Goal: Information Seeking & Learning: Learn about a topic

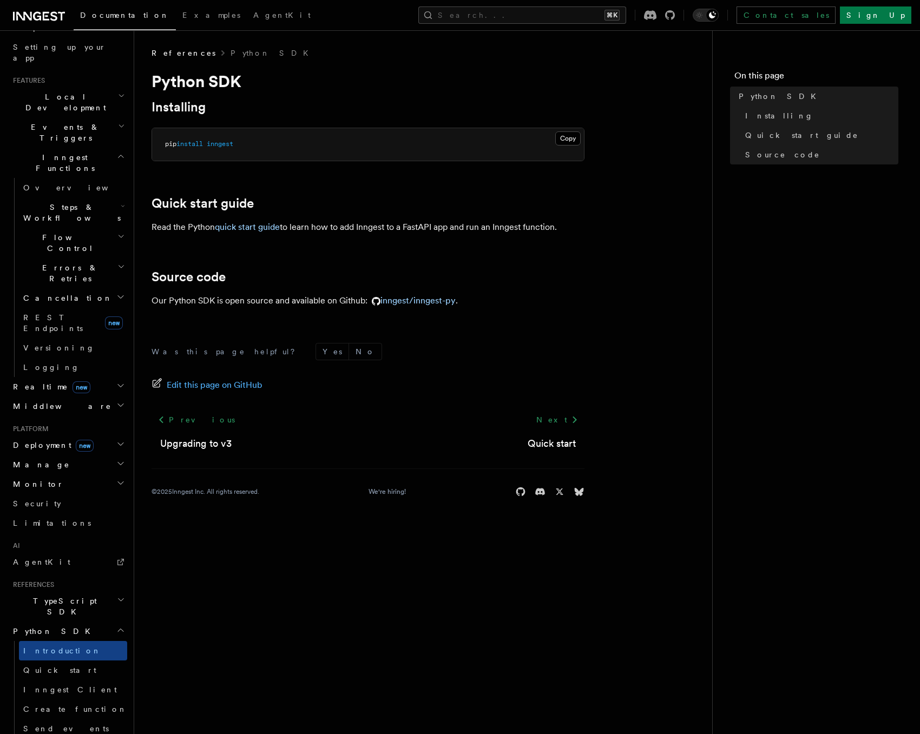
scroll to position [367, 0]
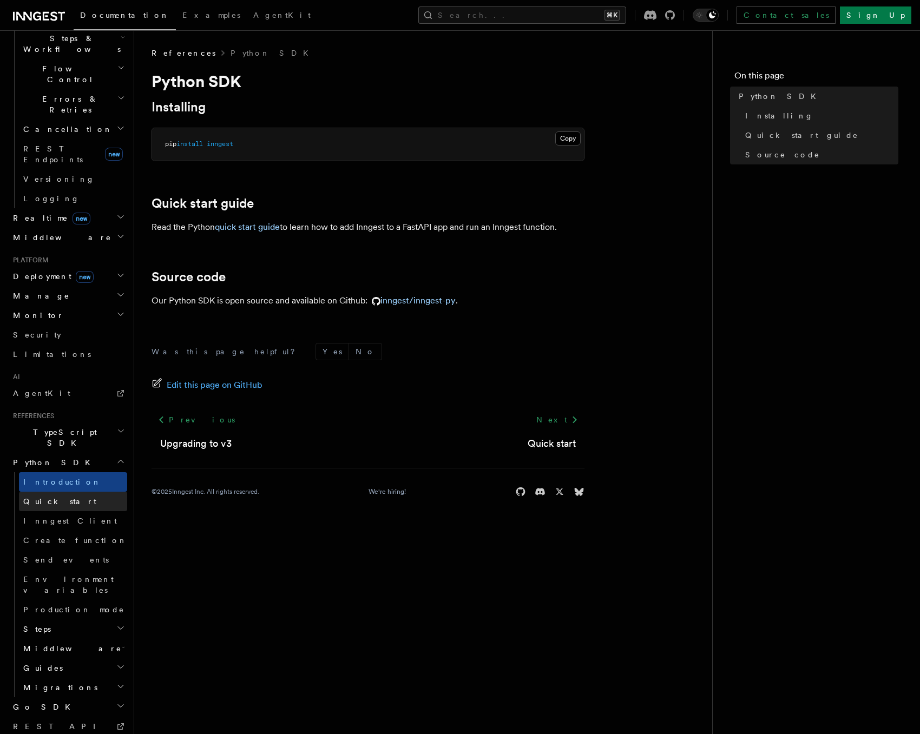
click at [60, 497] on span "Quick start" at bounding box center [59, 501] width 73 height 9
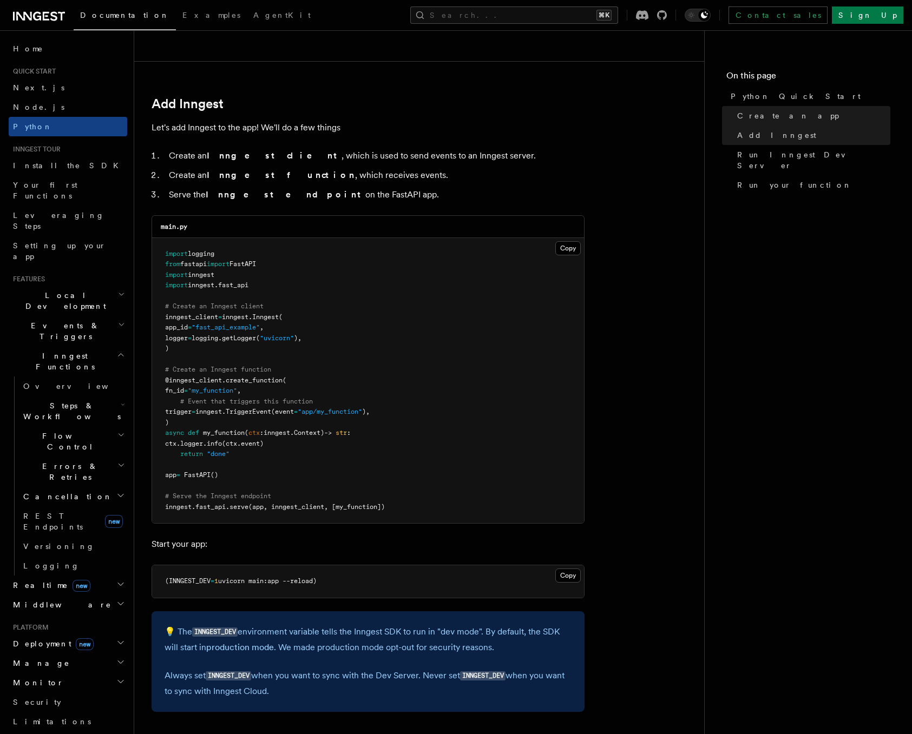
scroll to position [602, 0]
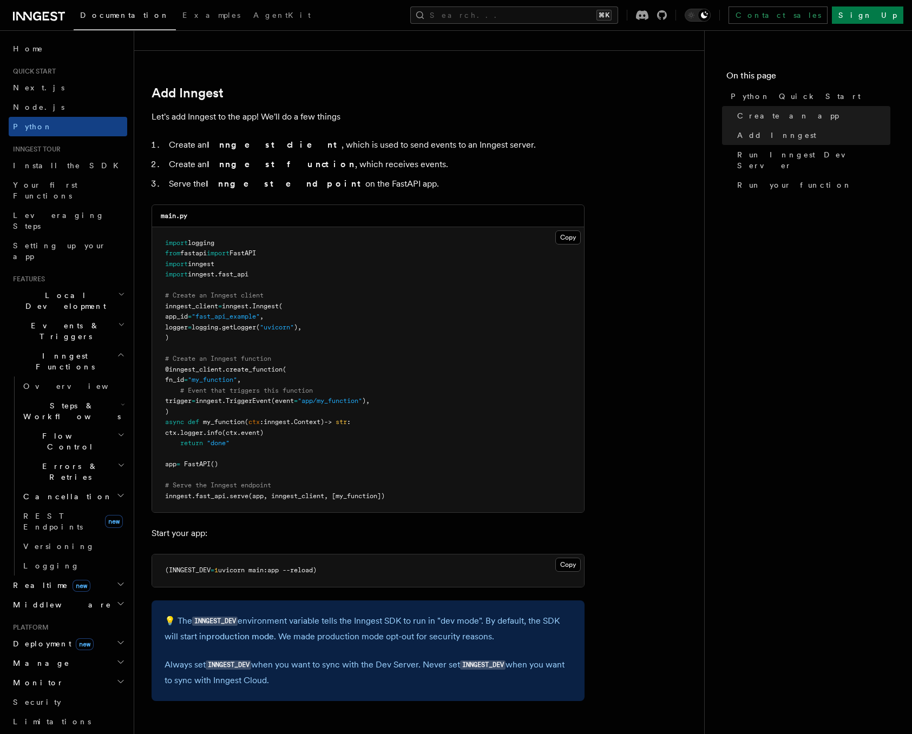
drag, startPoint x: 271, startPoint y: 141, endPoint x: 365, endPoint y: 180, distance: 101.9
click at [365, 180] on ol "Create an Inngest client , which is used to send events to an Inngest server. C…" at bounding box center [367, 164] width 433 height 54
click at [365, 180] on li "Serve the Inngest endpoint on the FastAPI app." at bounding box center [375, 183] width 419 height 15
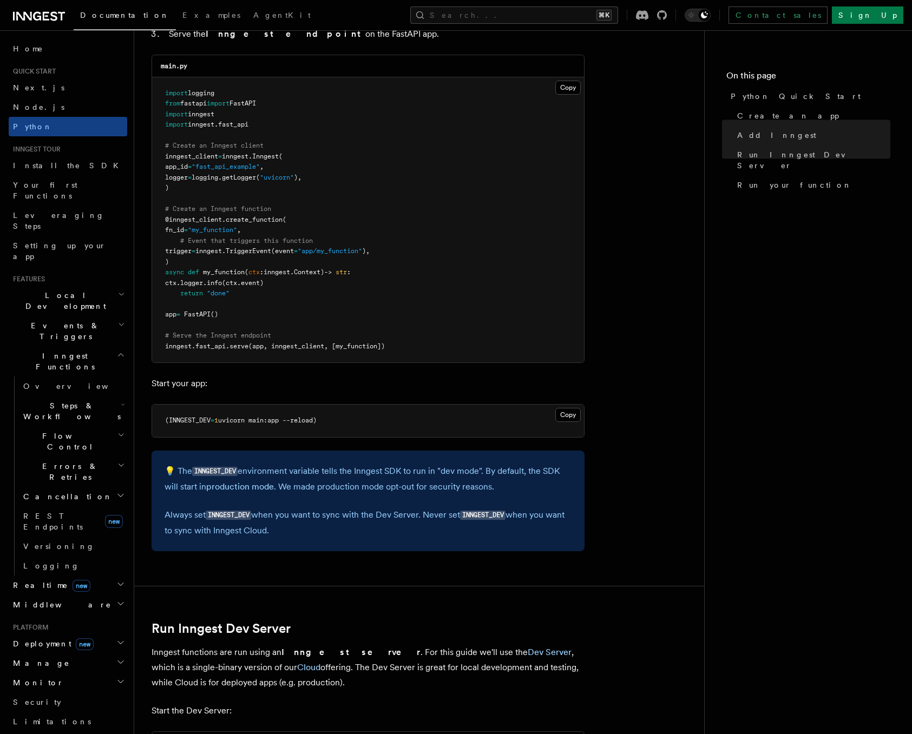
scroll to position [885, 0]
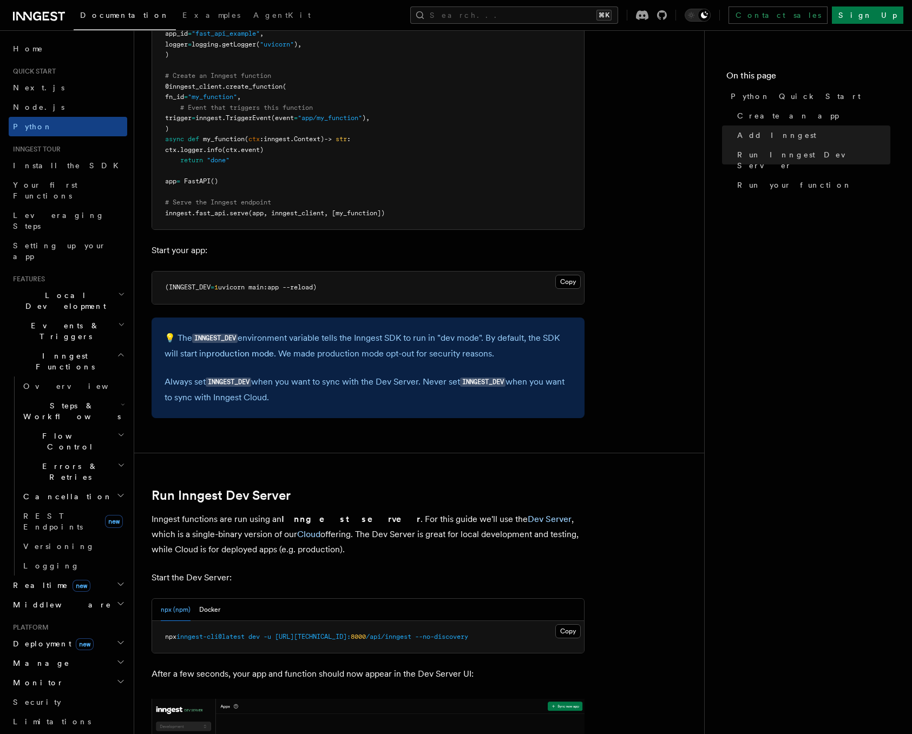
drag, startPoint x: 244, startPoint y: 339, endPoint x: 357, endPoint y: 400, distance: 128.8
click at [357, 400] on div "💡 The INNGEST_DEV environment variable tells the Inngest SDK to run in "dev mod…" at bounding box center [367, 368] width 433 height 101
click at [357, 400] on p "Always set INNGEST_DEV when you want to sync with the Dev Server. Never set INN…" at bounding box center [367, 389] width 407 height 31
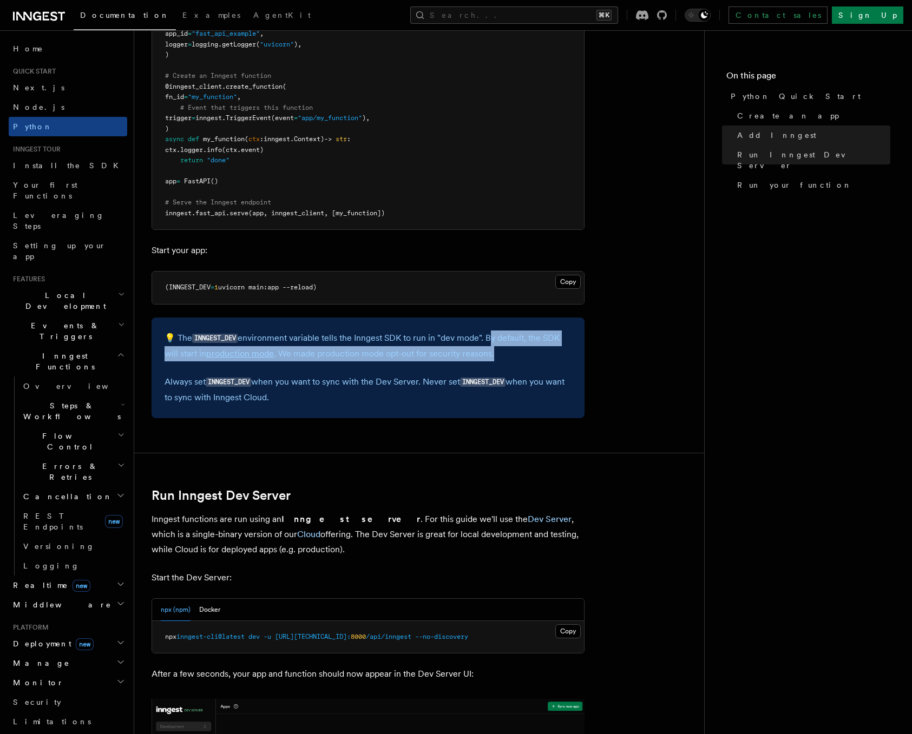
drag, startPoint x: 490, startPoint y: 339, endPoint x: 536, endPoint y: 358, distance: 50.4
click at [536, 358] on p "💡 The INNGEST_DEV environment variable tells the Inngest SDK to run in "dev mod…" at bounding box center [367, 346] width 407 height 31
drag, startPoint x: 277, startPoint y: 354, endPoint x: 505, endPoint y: 355, distance: 228.3
click at [505, 355] on p "💡 The INNGEST_DEV environment variable tells the Inngest SDK to run in "dev mod…" at bounding box center [367, 346] width 407 height 31
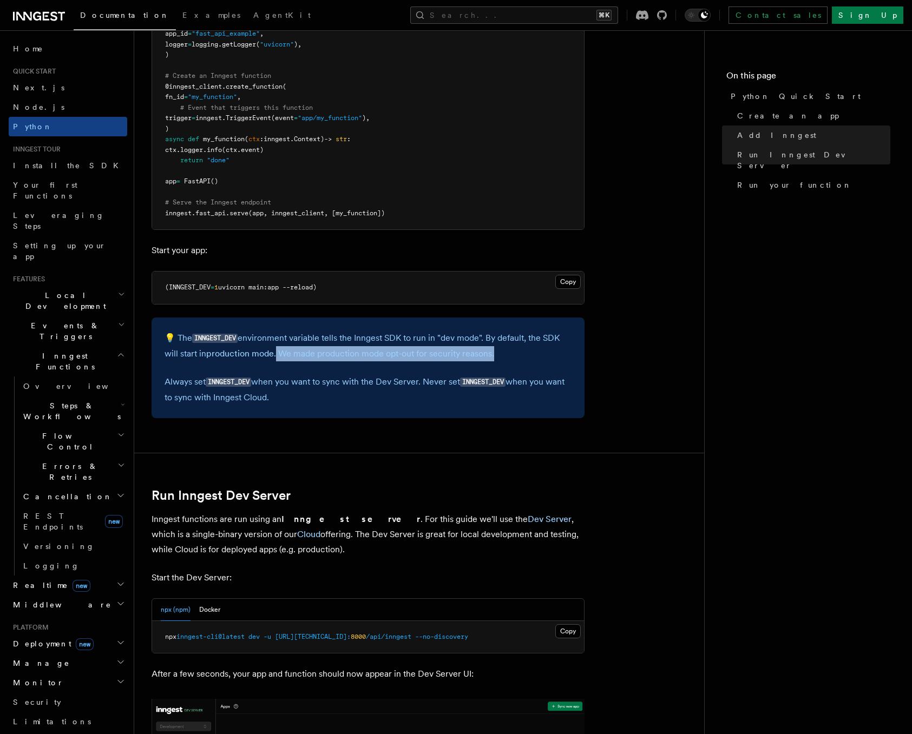
click at [505, 355] on p "💡 The INNGEST_DEV environment variable tells the Inngest SDK to run in "dev mod…" at bounding box center [367, 346] width 407 height 31
drag, startPoint x: 428, startPoint y: 354, endPoint x: 505, endPoint y: 358, distance: 76.9
click at [505, 358] on p "💡 The INNGEST_DEV environment variable tells the Inngest SDK to run in "dev mod…" at bounding box center [367, 346] width 407 height 31
drag, startPoint x: 161, startPoint y: 377, endPoint x: 319, endPoint y: 406, distance: 160.6
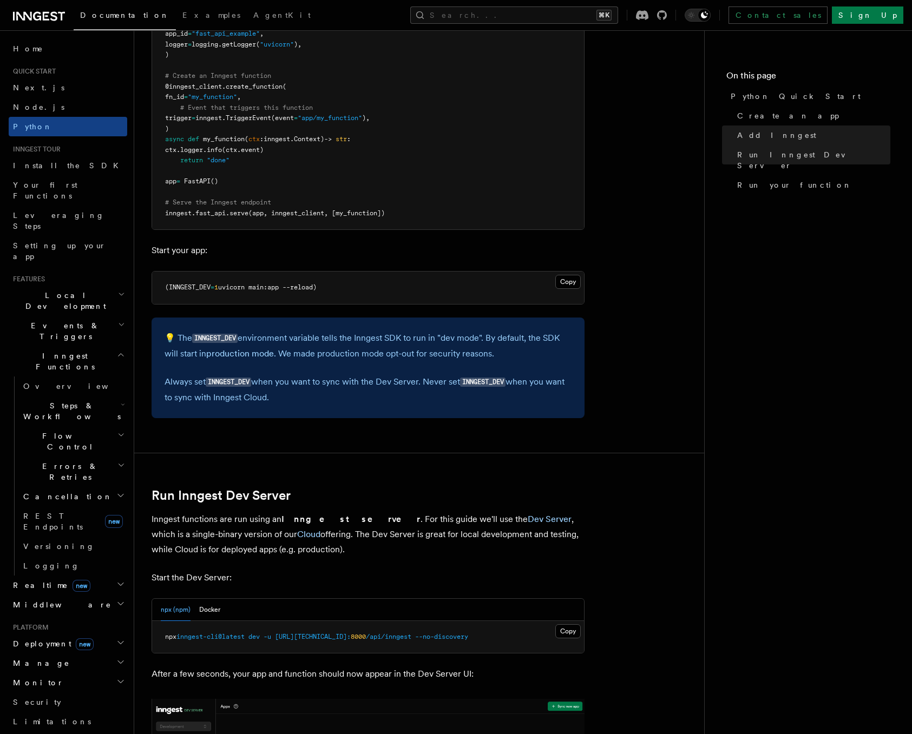
click at [319, 406] on div "💡 The INNGEST_DEV environment variable tells the Inngest SDK to run in "dev mod…" at bounding box center [367, 368] width 433 height 101
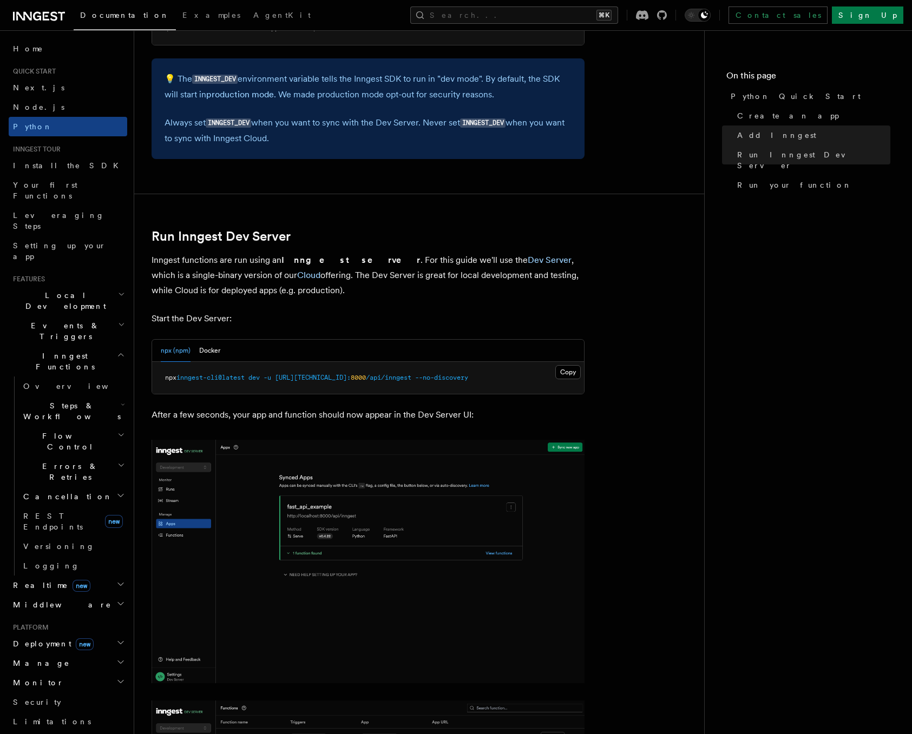
scroll to position [1157, 0]
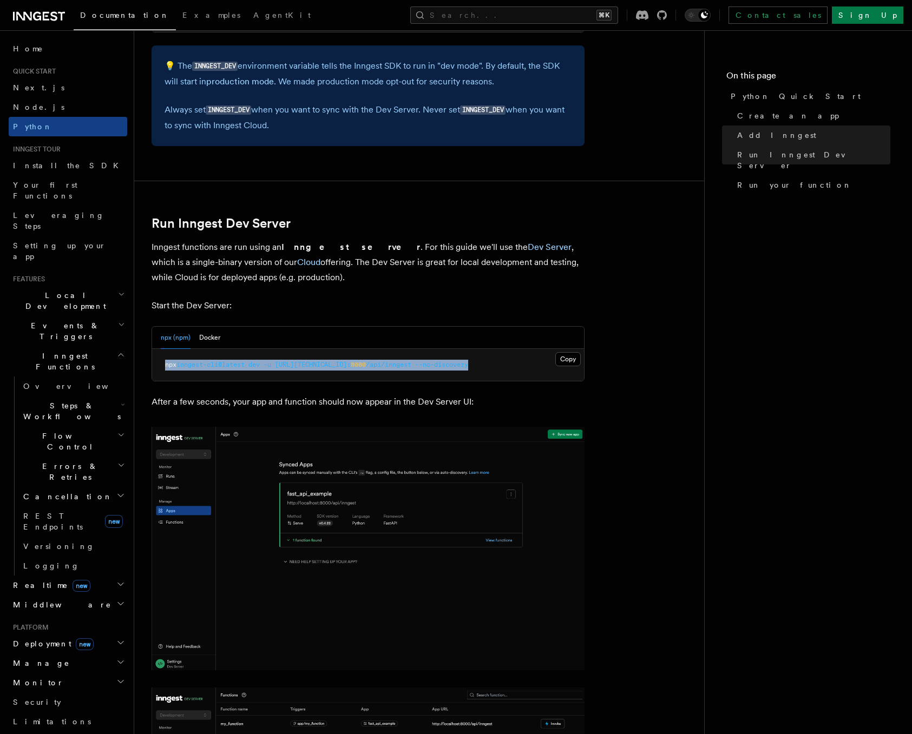
drag, startPoint x: 489, startPoint y: 367, endPoint x: 192, endPoint y: 357, distance: 297.2
click at [192, 357] on pre "npx inngest-cli@latest dev -u http://127.0.0.1: 8000 /api/inngest --no-discovery" at bounding box center [368, 365] width 432 height 32
click at [233, 362] on span "inngest-cli@latest" at bounding box center [210, 365] width 68 height 8
drag, startPoint x: 245, startPoint y: 275, endPoint x: 150, endPoint y: 252, distance: 97.9
click at [150, 252] on div "Quick start Python Quick Start This guide will teach you how to add Inngest to …" at bounding box center [436, 211] width 604 height 2736
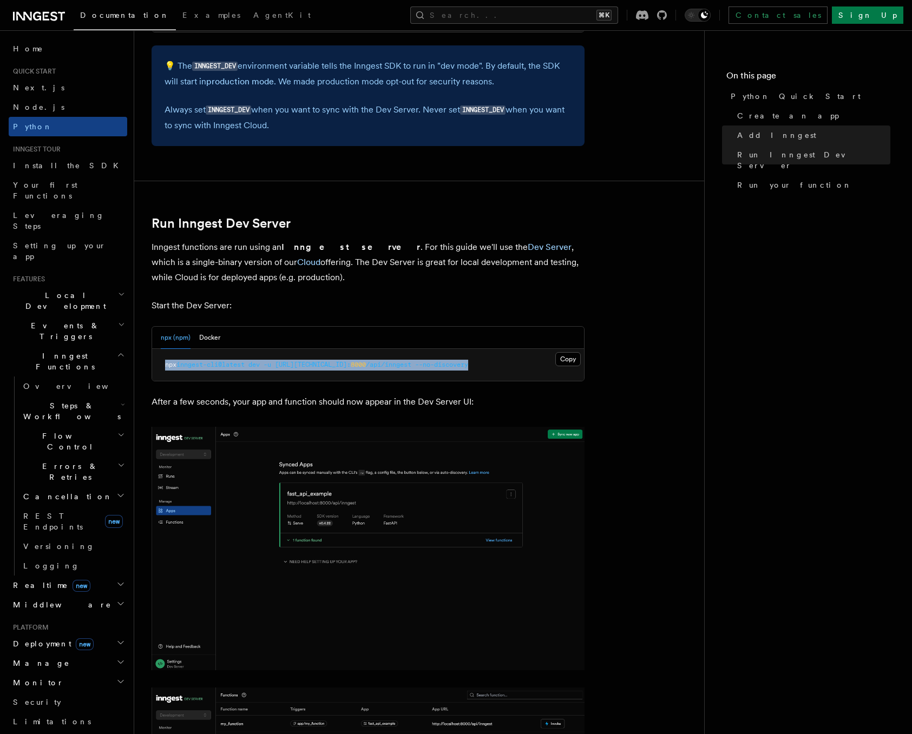
click at [306, 279] on p "Inngest functions are run using an Inngest server . For this guide we'll use th…" at bounding box center [367, 262] width 433 height 45
drag, startPoint x: 335, startPoint y: 246, endPoint x: 451, endPoint y: 274, distance: 119.3
click at [451, 274] on p "Inngest functions are run using an Inngest server . For this guide we'll use th…" at bounding box center [367, 262] width 433 height 45
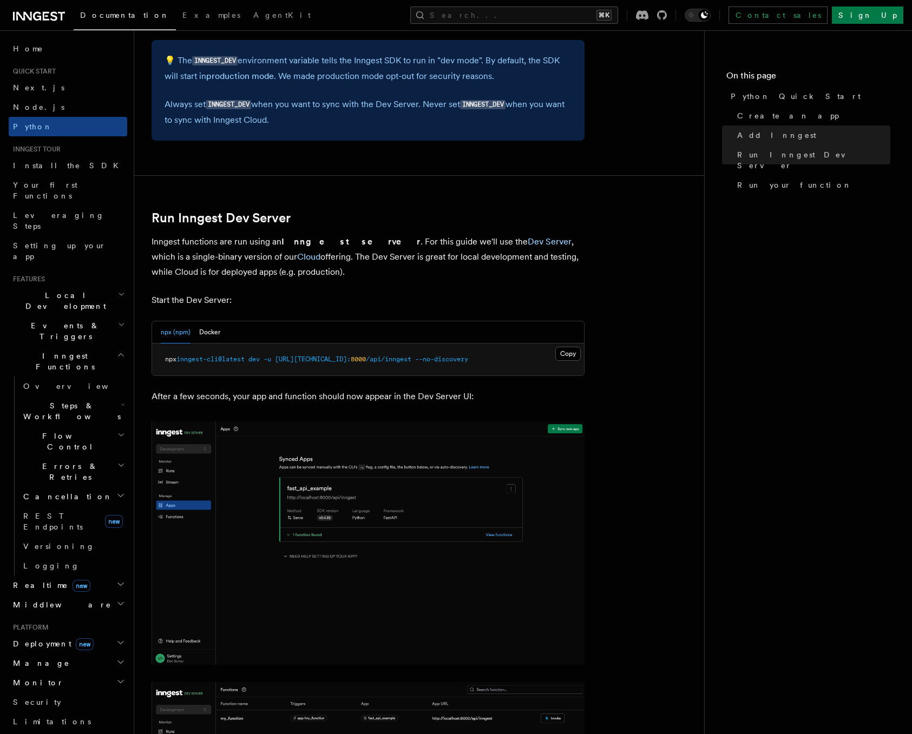
scroll to position [1164, 0]
drag, startPoint x: 267, startPoint y: 254, endPoint x: 288, endPoint y: 270, distance: 26.2
click at [288, 270] on p "Inngest functions are run using an Inngest server . For this guide we'll use th…" at bounding box center [367, 255] width 433 height 45
drag, startPoint x: 288, startPoint y: 270, endPoint x: 394, endPoint y: 267, distance: 106.1
click at [288, 270] on p "Inngest functions are run using an Inngest server . For this guide we'll use th…" at bounding box center [367, 255] width 433 height 45
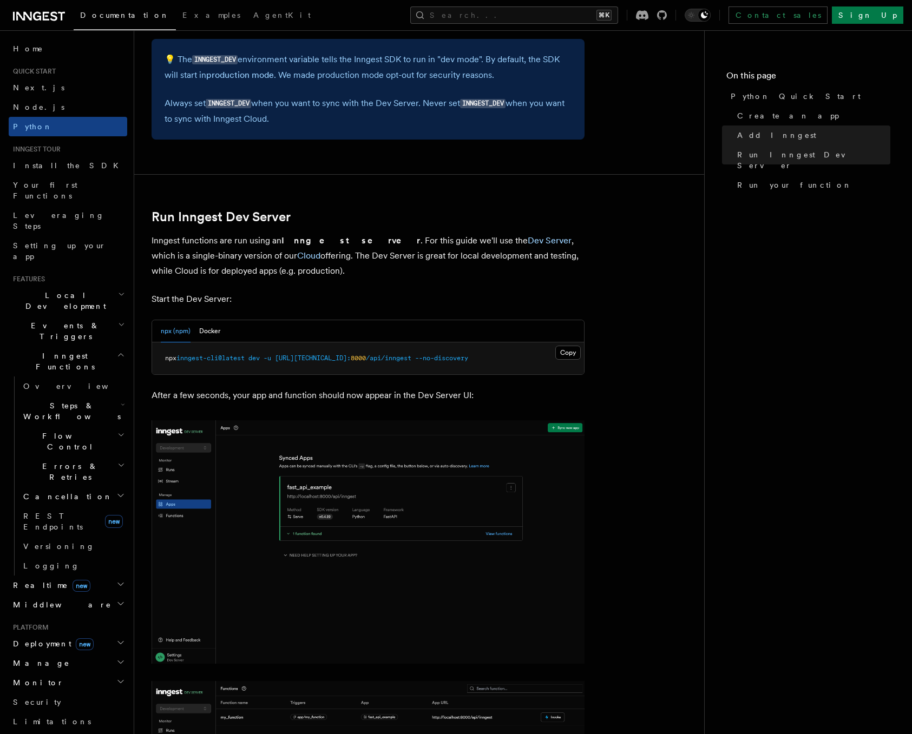
drag, startPoint x: 491, startPoint y: 256, endPoint x: 496, endPoint y: 271, distance: 15.8
click at [496, 271] on p "Inngest functions are run using an Inngest server . For this guide we'll use th…" at bounding box center [367, 255] width 433 height 45
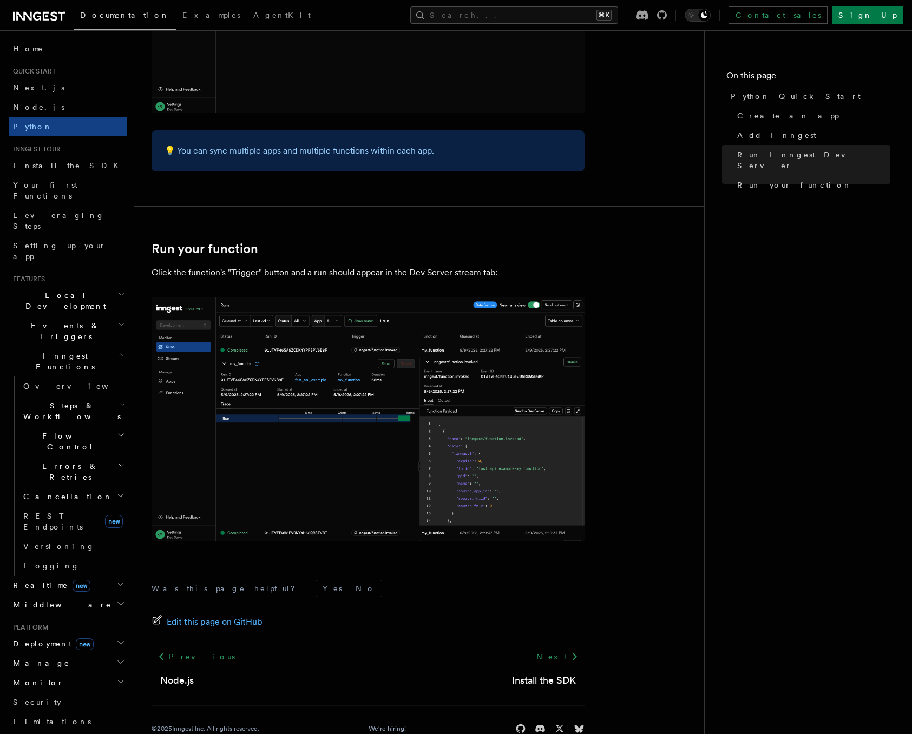
scroll to position [2001, 0]
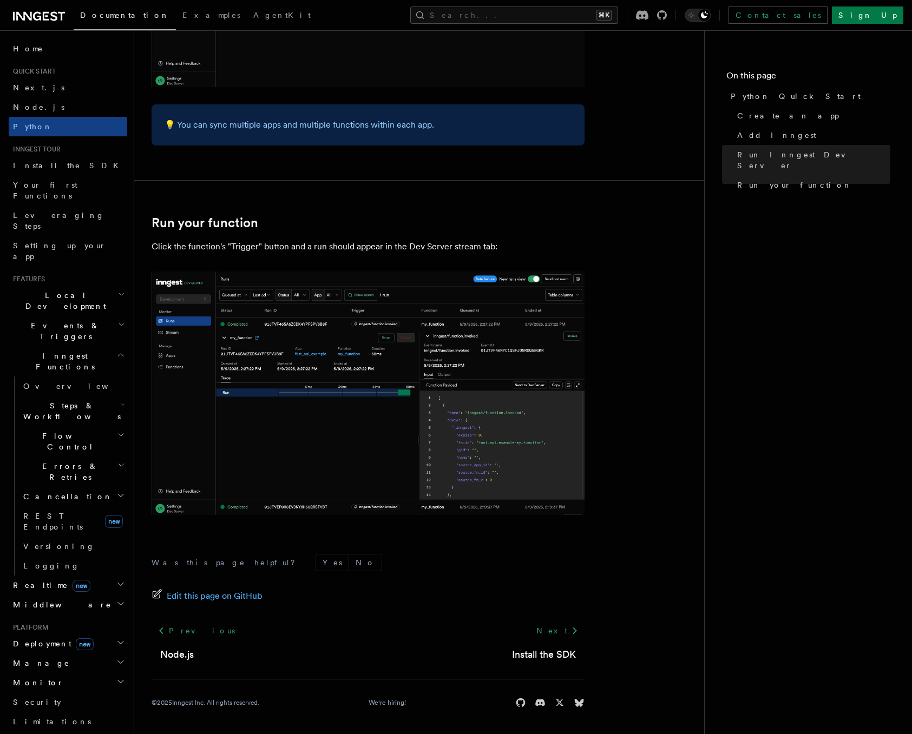
click at [562, 635] on link "Next" at bounding box center [557, 630] width 55 height 19
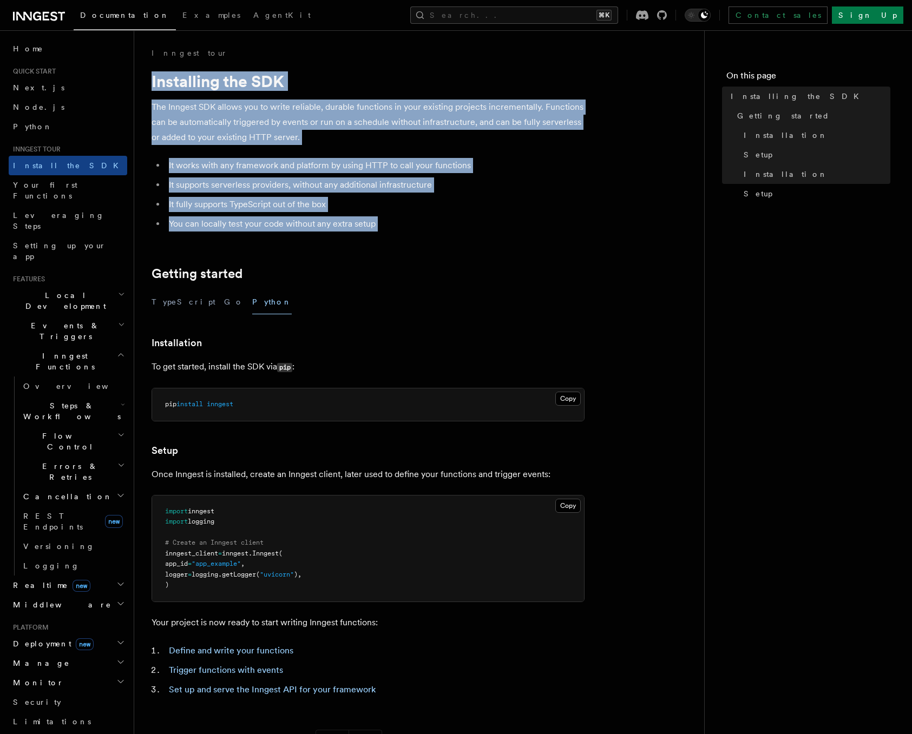
drag, startPoint x: 150, startPoint y: 78, endPoint x: 419, endPoint y: 242, distance: 314.5
click at [419, 242] on div "Inngest tour Installing the SDK The Inngest SDK allows you to write reliable, d…" at bounding box center [436, 455] width 604 height 910
click at [419, 242] on article "Inngest tour Installing the SDK The Inngest SDK allows you to write reliable, d…" at bounding box center [418, 479] width 535 height 862
drag, startPoint x: 419, startPoint y: 242, endPoint x: 153, endPoint y: 73, distance: 315.5
click at [153, 73] on article "Inngest tour Installing the SDK The Inngest SDK allows you to write reliable, d…" at bounding box center [418, 479] width 535 height 862
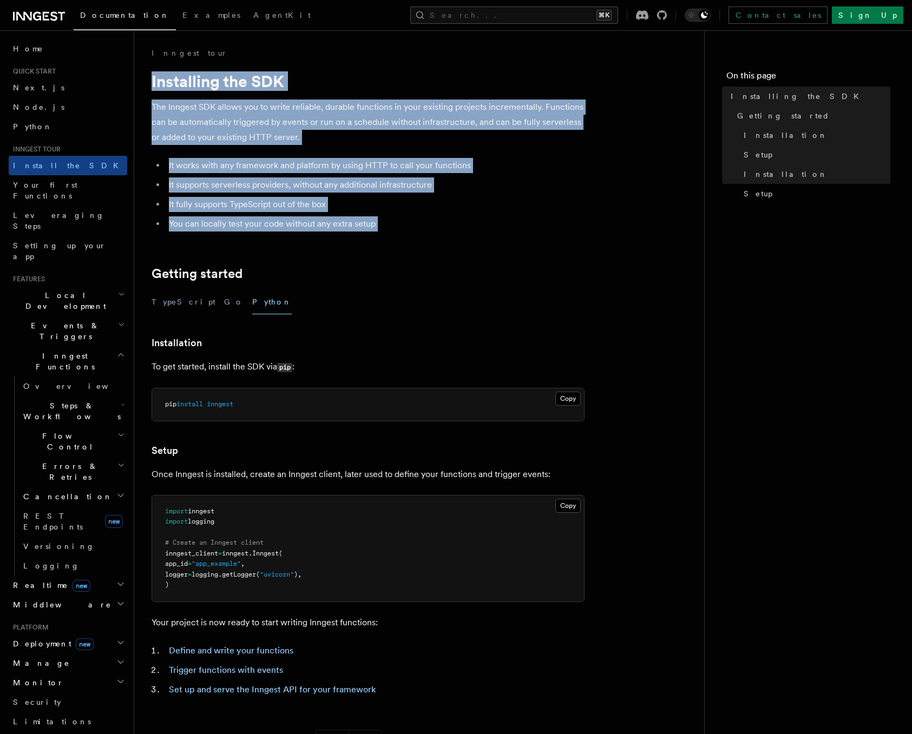
click at [153, 73] on h1 "Installing the SDK" at bounding box center [367, 80] width 433 height 19
drag, startPoint x: 149, startPoint y: 85, endPoint x: 427, endPoint y: 241, distance: 319.0
click at [427, 241] on div "Inngest tour Installing the SDK The Inngest SDK allows you to write reliable, d…" at bounding box center [436, 455] width 604 height 910
click at [428, 241] on article "Inngest tour Installing the SDK The Inngest SDK allows you to write reliable, d…" at bounding box center [418, 479] width 535 height 862
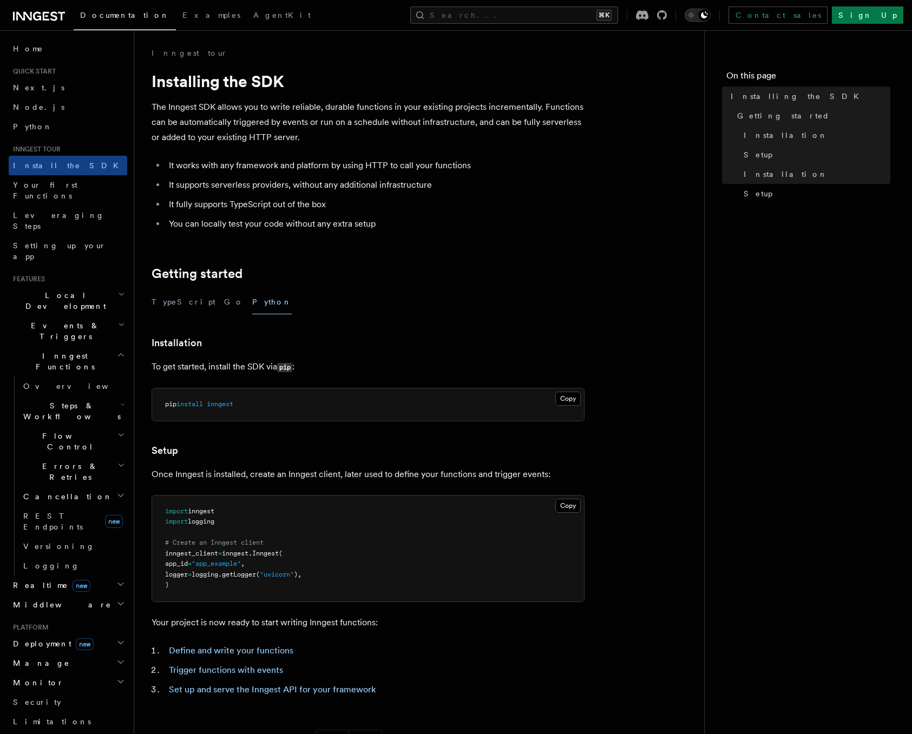
click at [708, 14] on icon "Toggle dark mode" at bounding box center [704, 15] width 9 height 9
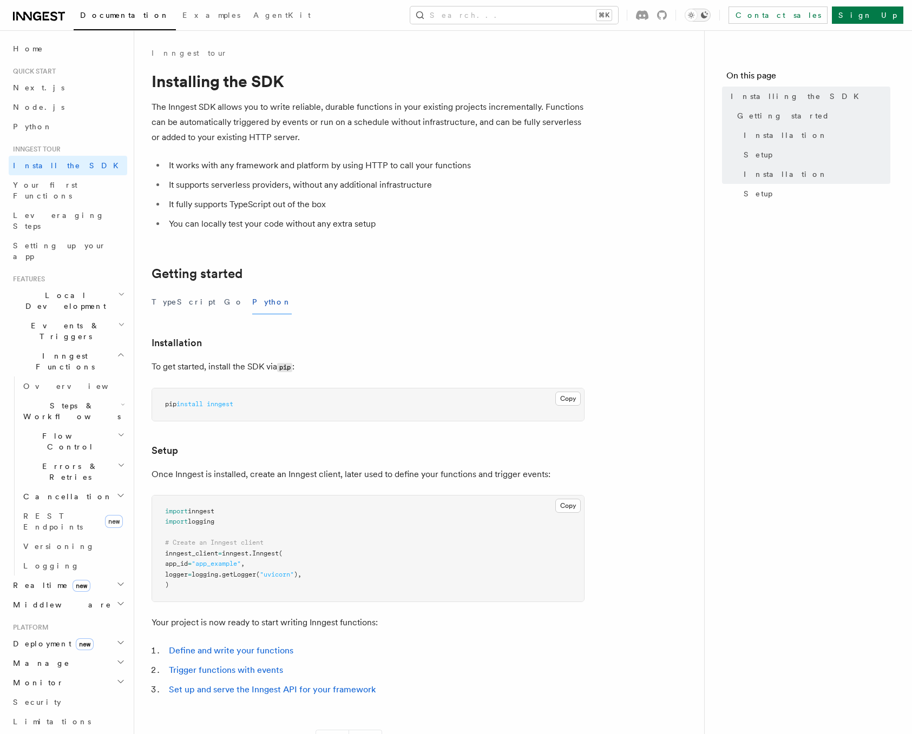
click at [708, 14] on icon "Toggle dark mode" at bounding box center [704, 15] width 9 height 9
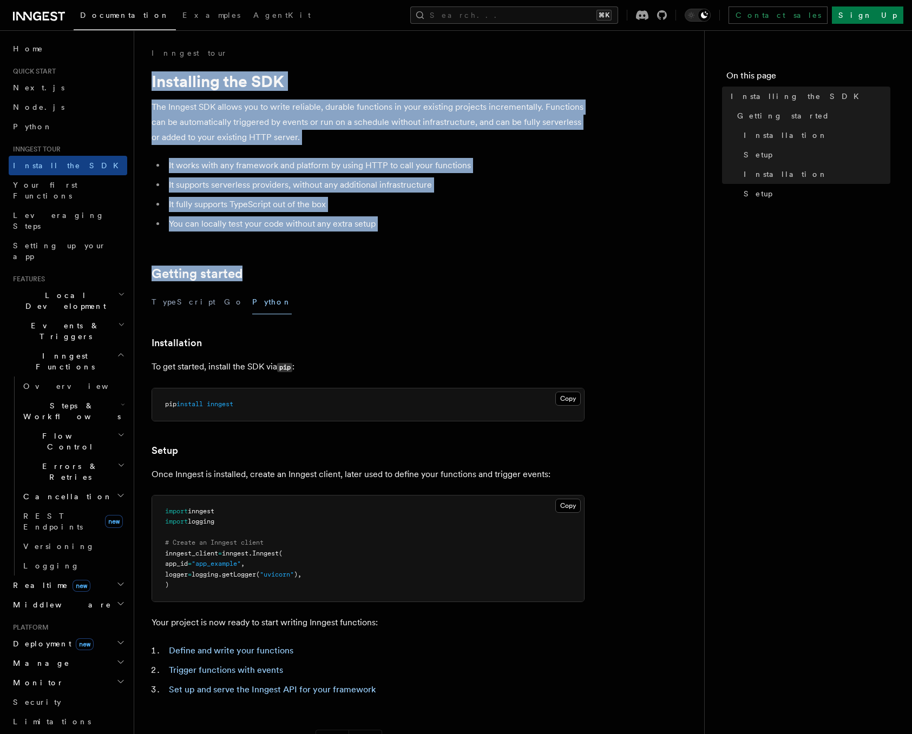
drag, startPoint x: 151, startPoint y: 76, endPoint x: 417, endPoint y: 245, distance: 314.8
click at [451, 264] on article "Inngest tour Installing the SDK The Inngest SDK allows you to write reliable, d…" at bounding box center [418, 479] width 535 height 862
click at [417, 245] on article "Inngest tour Installing the SDK The Inngest SDK allows you to write reliable, d…" at bounding box center [418, 479] width 535 height 862
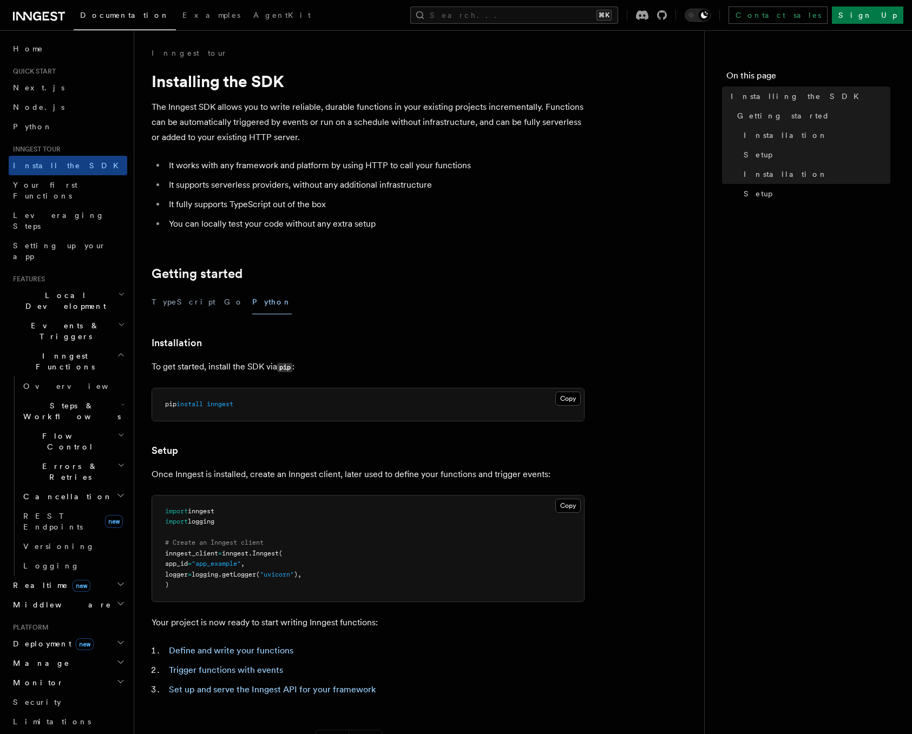
click at [390, 276] on h2 "Getting started" at bounding box center [367, 273] width 433 height 15
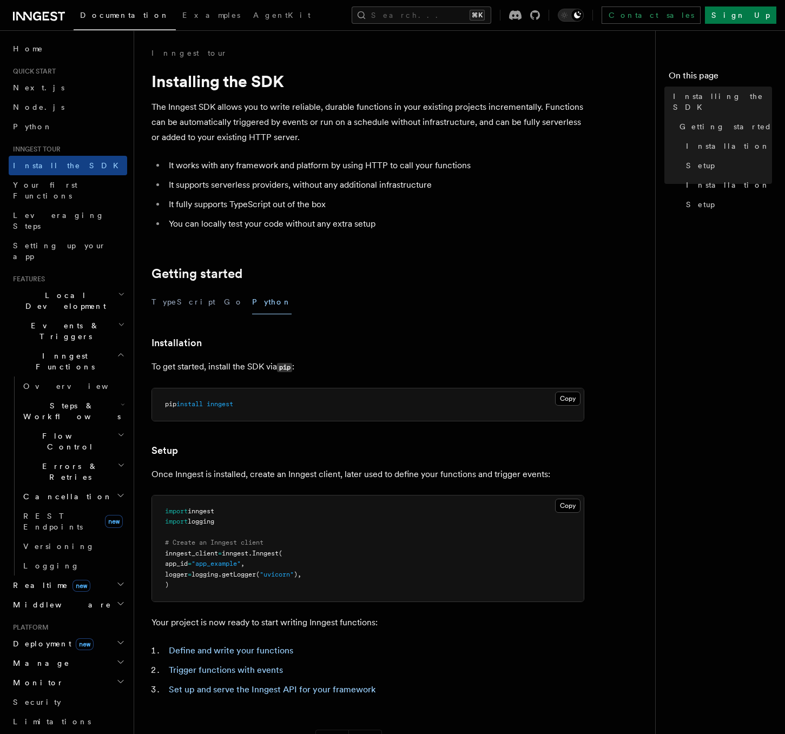
click at [368, 301] on div "TypeScript Go Python" at bounding box center [367, 302] width 433 height 24
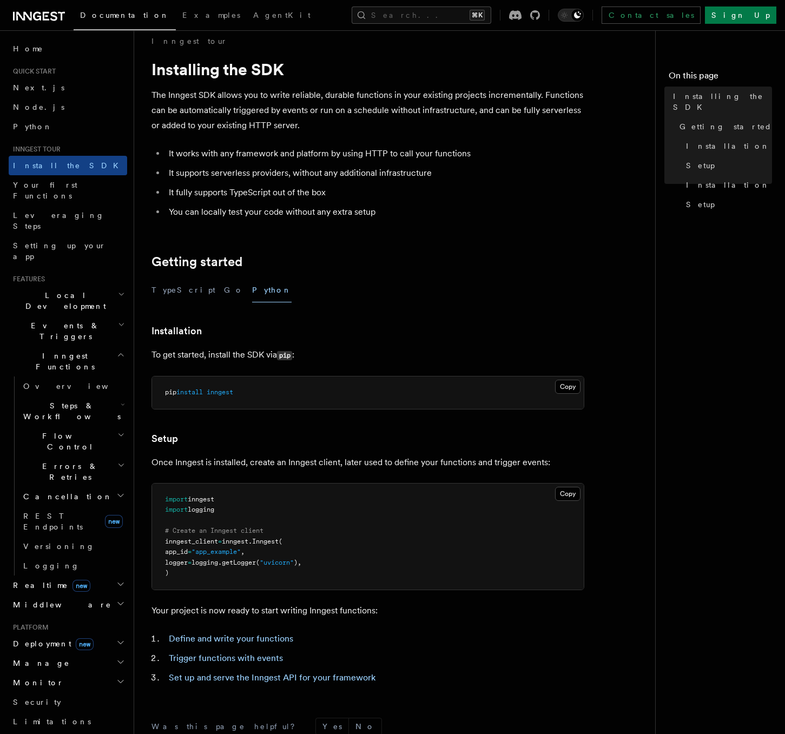
scroll to position [176, 0]
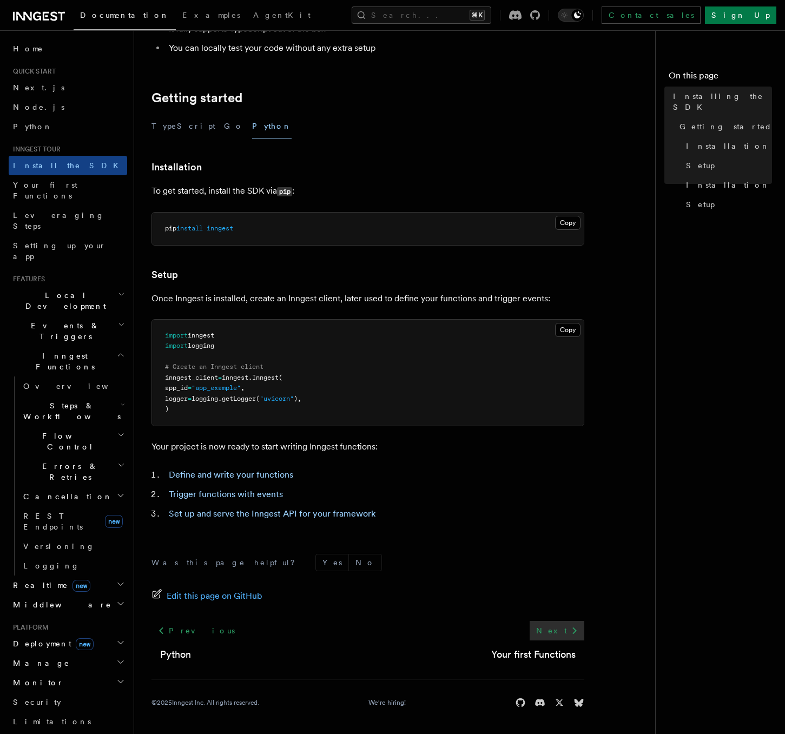
click at [559, 626] on link "Next" at bounding box center [557, 630] width 55 height 19
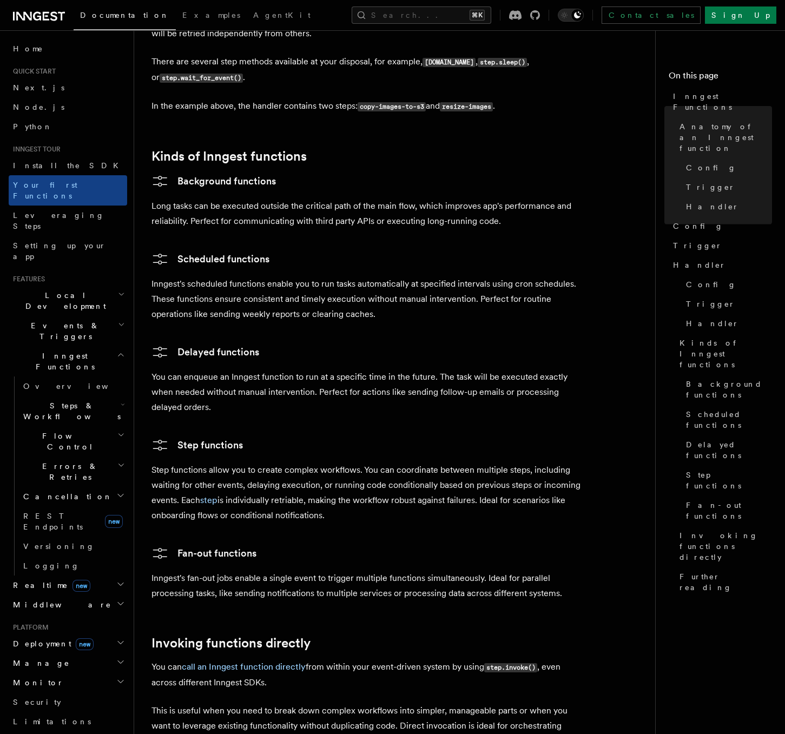
scroll to position [1981, 0]
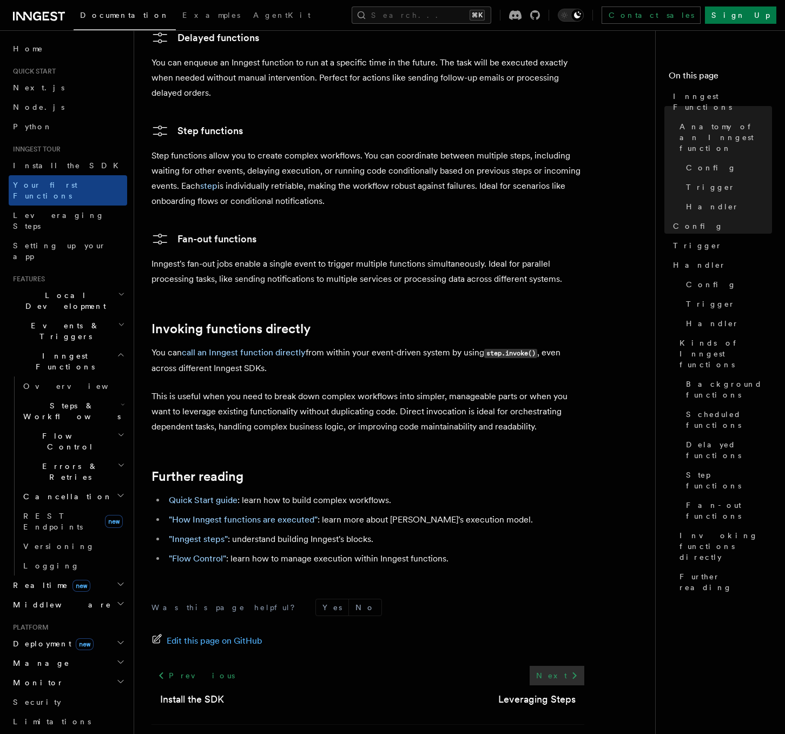
click at [570, 669] on icon at bounding box center [574, 675] width 13 height 13
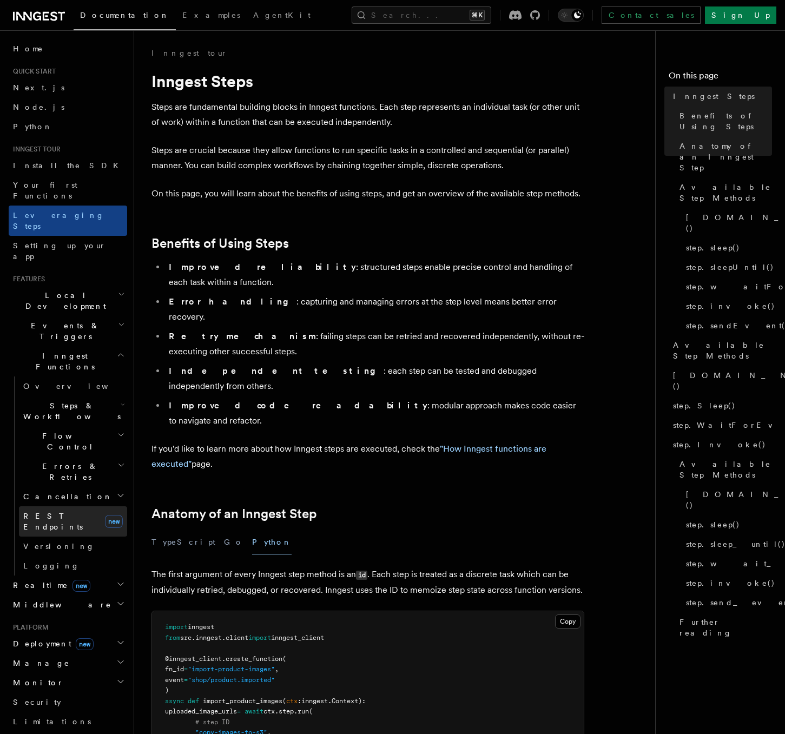
click at [60, 512] on span "REST Endpoints" at bounding box center [53, 521] width 60 height 19
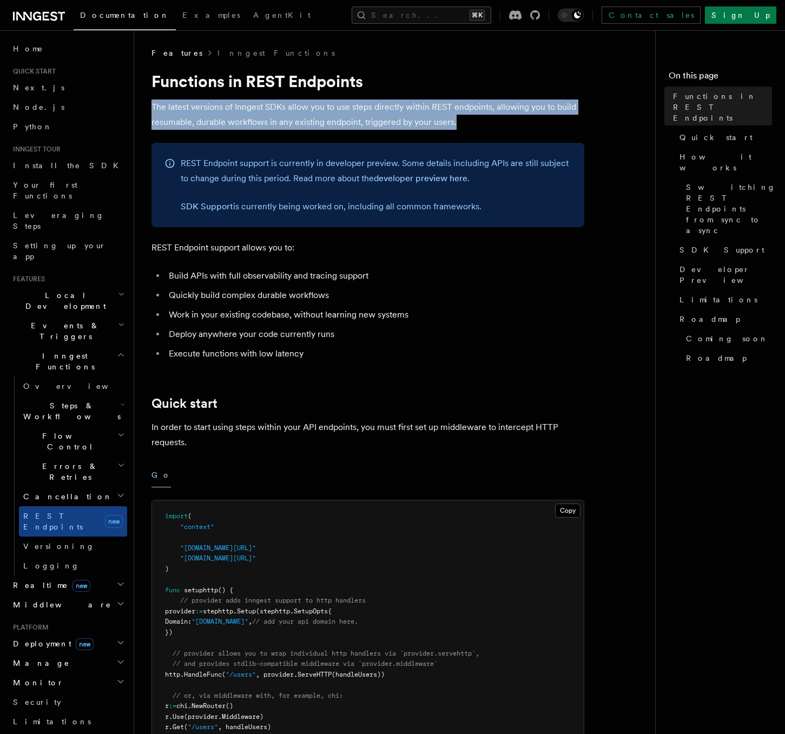
drag, startPoint x: 148, startPoint y: 104, endPoint x: 461, endPoint y: 120, distance: 313.1
click at [461, 120] on p "The latest versions of Inngest SDKs allow you to use steps directly within REST…" at bounding box center [367, 115] width 433 height 30
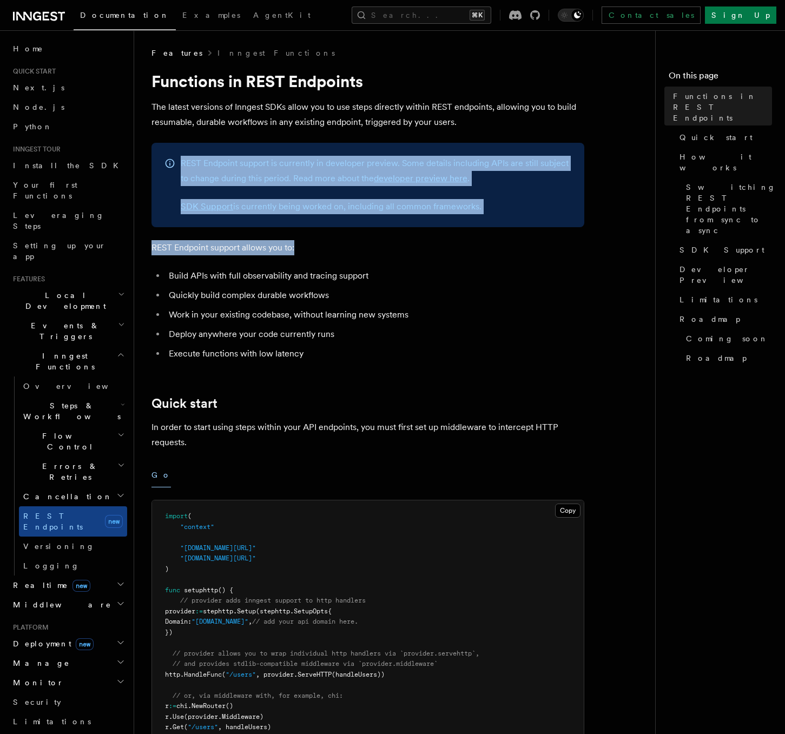
drag, startPoint x: 180, startPoint y: 162, endPoint x: 536, endPoint y: 248, distance: 366.8
click at [536, 248] on p "REST Endpoint support allows you to:" at bounding box center [367, 247] width 433 height 15
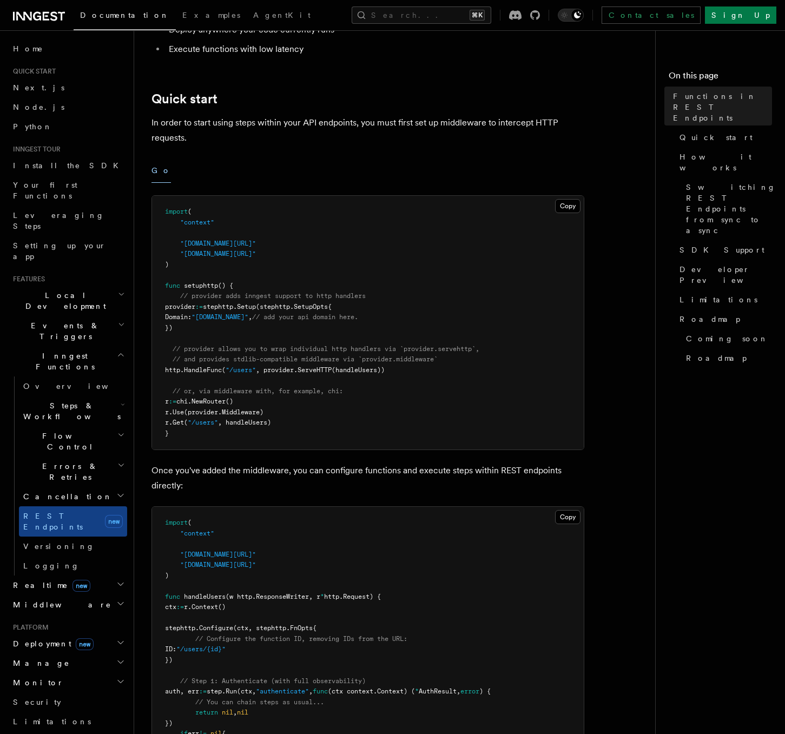
scroll to position [324, 0]
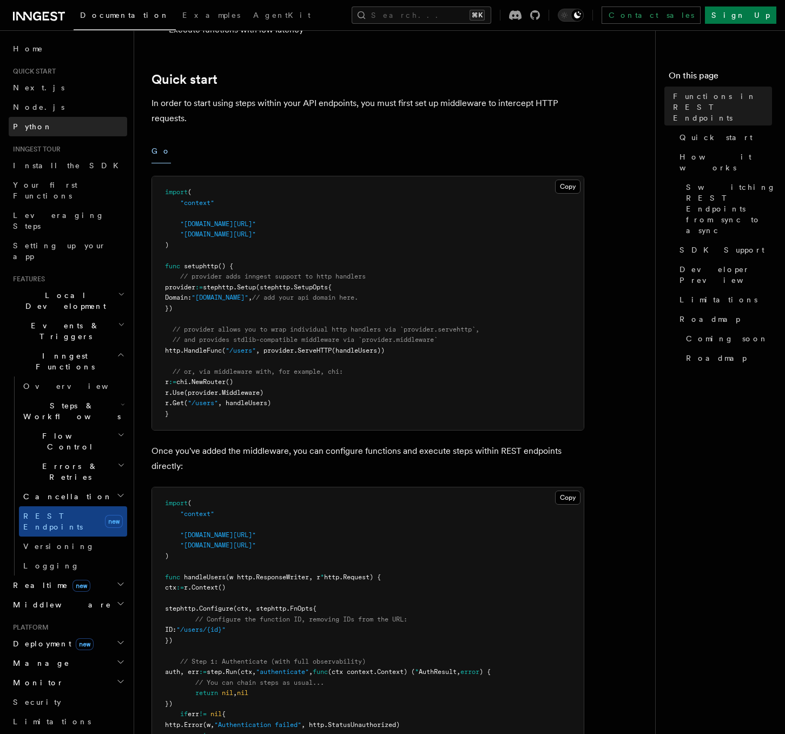
click at [52, 130] on link "Python" at bounding box center [68, 126] width 118 height 19
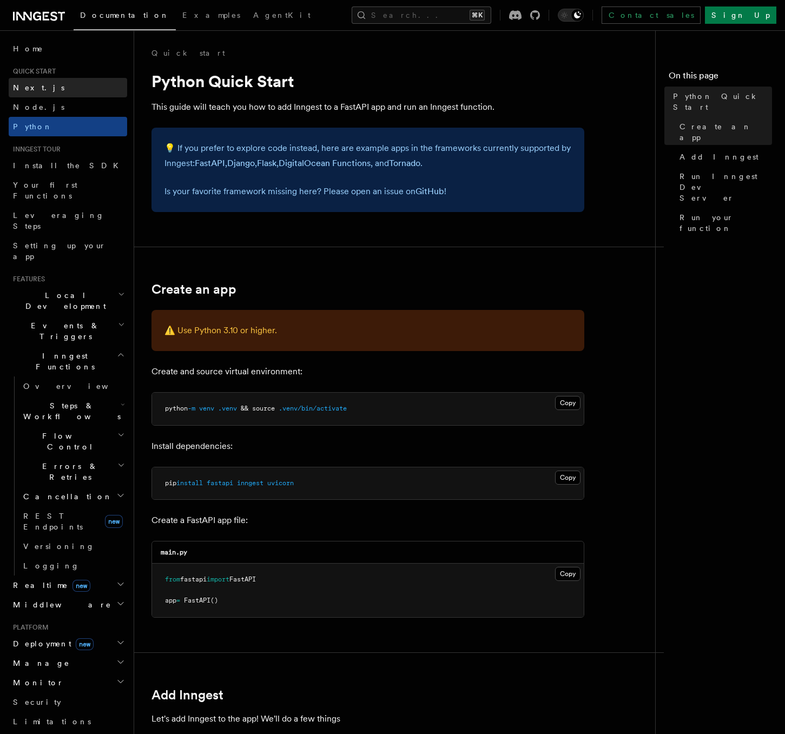
click at [44, 84] on link "Next.js" at bounding box center [68, 87] width 118 height 19
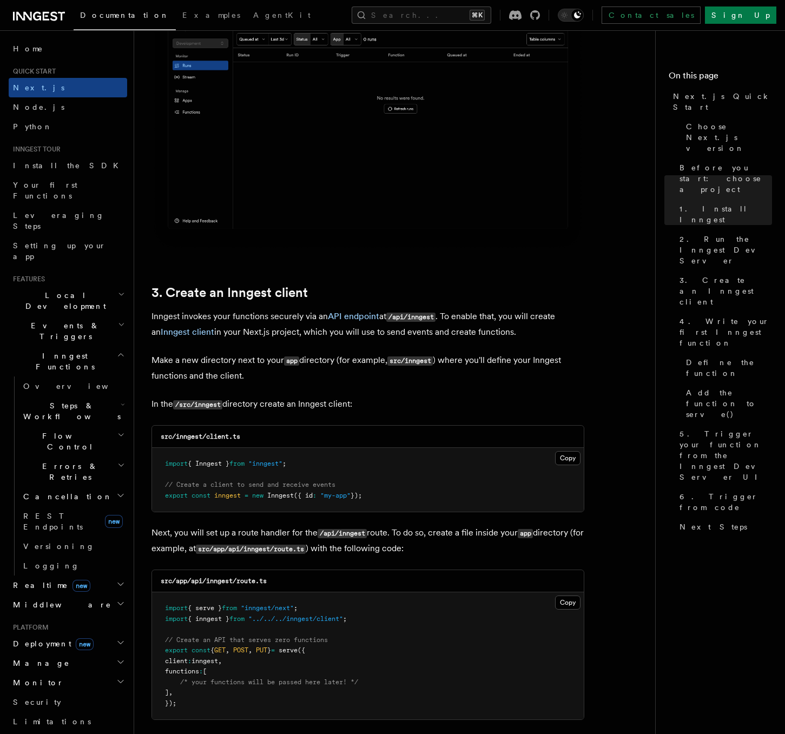
scroll to position [1037, 0]
click at [35, 10] on icon at bounding box center [39, 16] width 52 height 13
